Goal: Communication & Community: Answer question/provide support

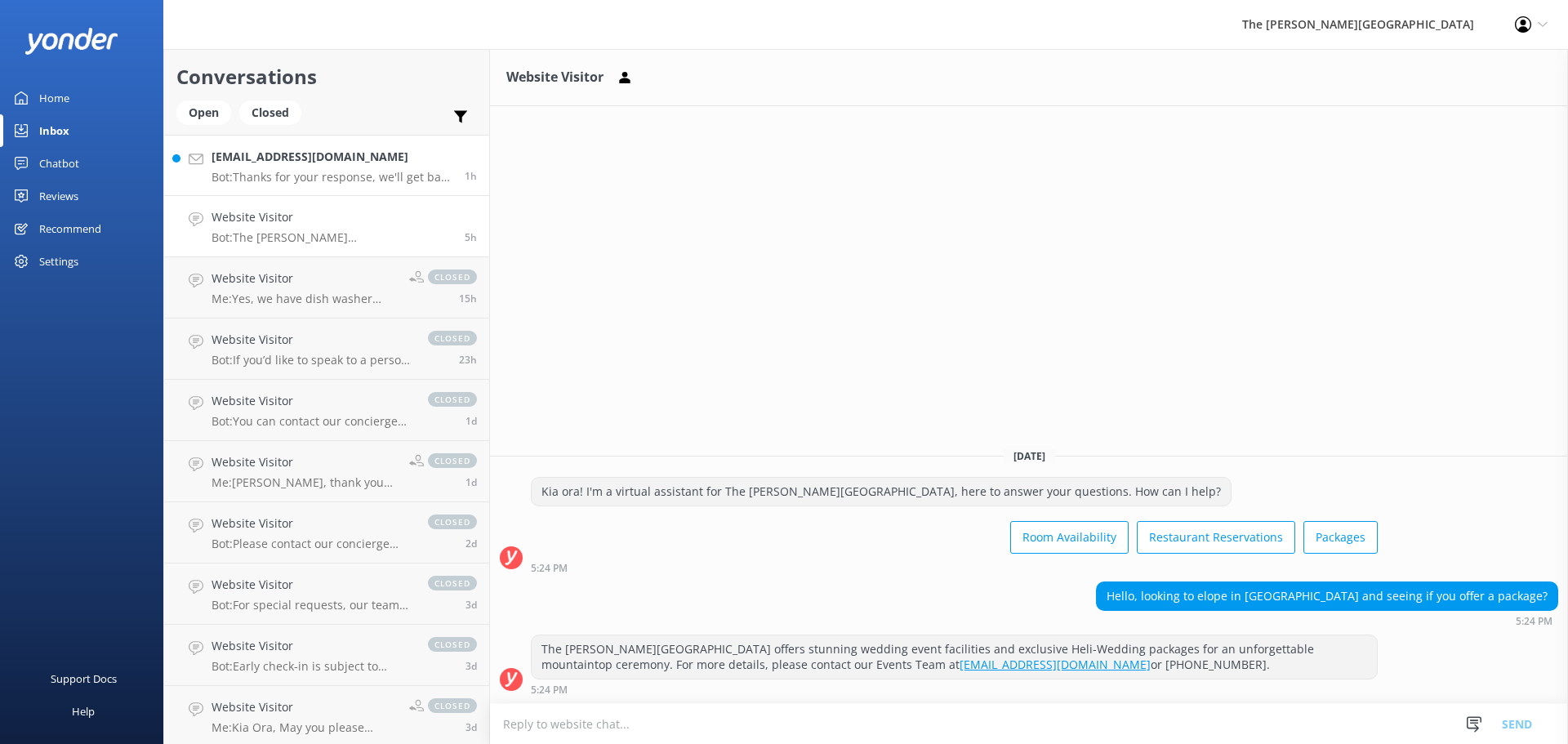
click at [344, 185] on link "[EMAIL_ADDRESS][DOMAIN_NAME] Bot: Thanks for your response, we'll get back to y…" at bounding box center [326, 165] width 325 height 61
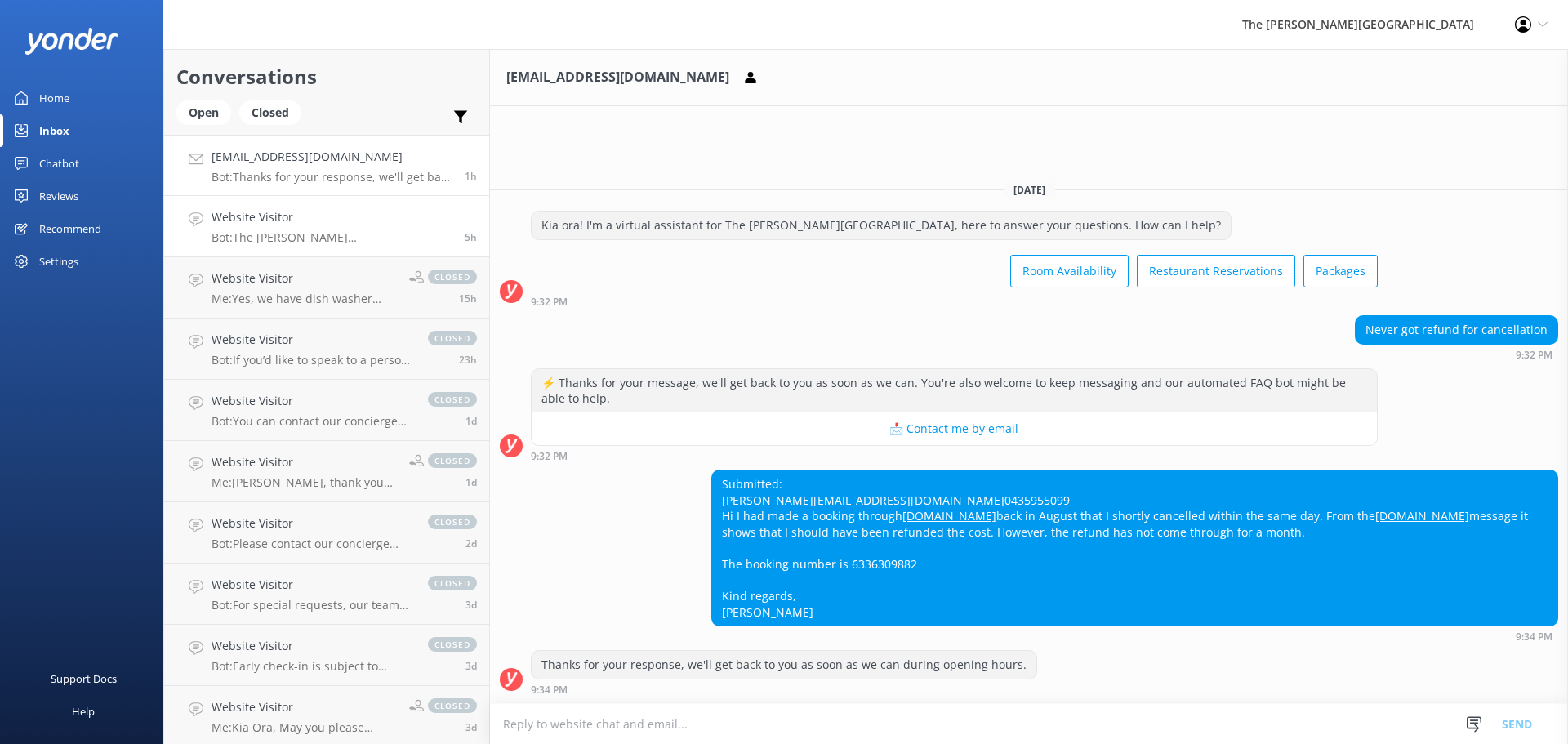
click at [346, 222] on h4 "Website Visitor" at bounding box center [331, 217] width 241 height 18
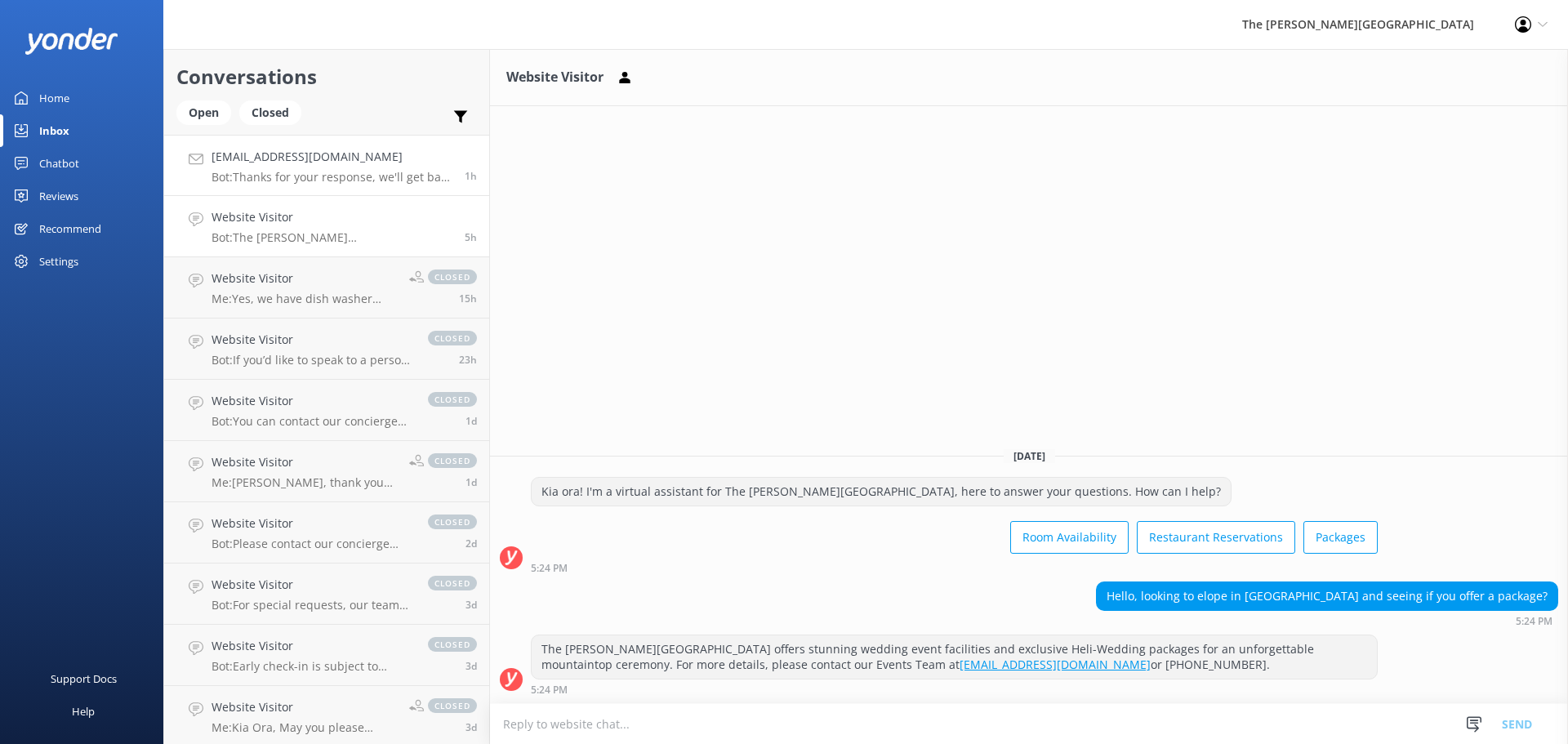
click at [340, 160] on h4 "[EMAIL_ADDRESS][DOMAIN_NAME]" at bounding box center [331, 156] width 241 height 18
